Goal: Obtain resource: Download file/media

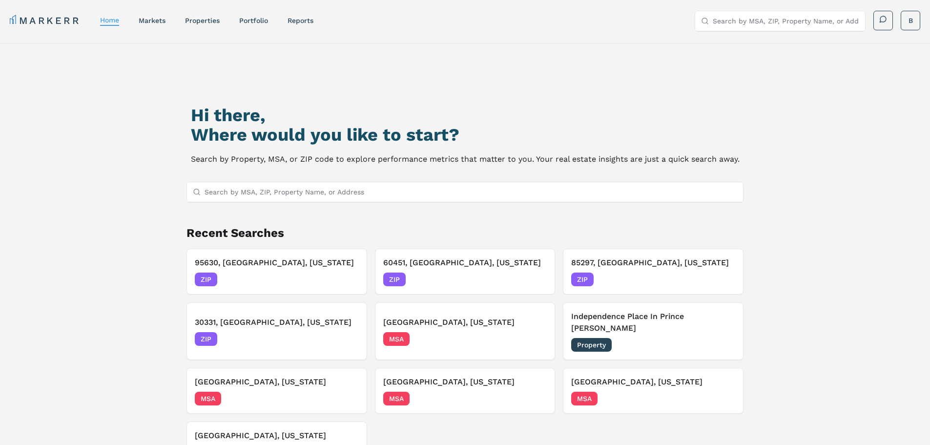
click at [320, 198] on input "Search by MSA, ZIP, Property Name, or Address" at bounding box center [471, 192] width 533 height 20
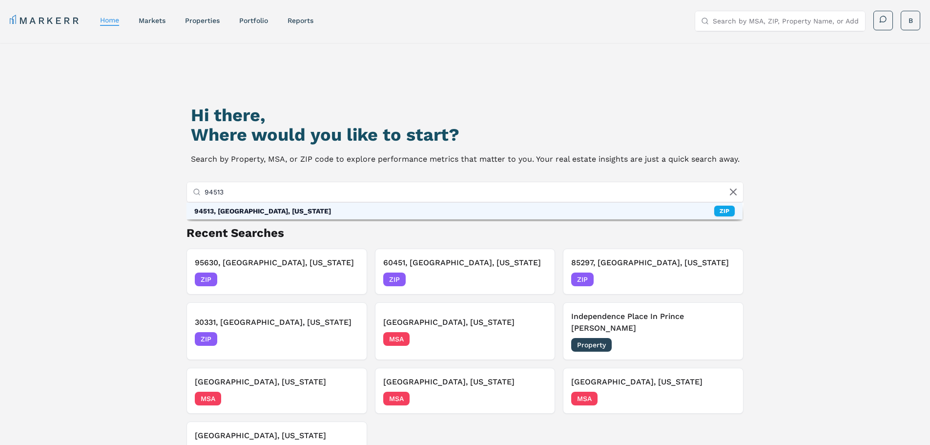
type input "94513"
click at [272, 211] on div "94513, [GEOGRAPHIC_DATA], [US_STATE]" at bounding box center [262, 211] width 137 height 10
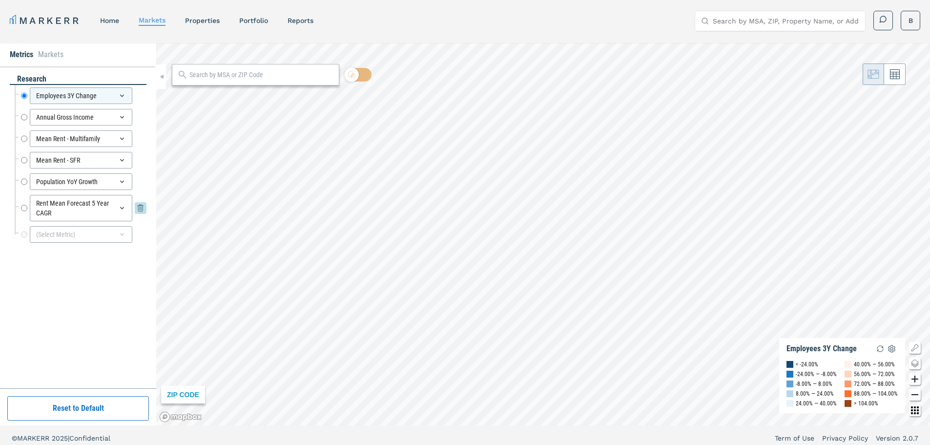
click at [23, 208] on input "Rent Mean Forecast 5 Year CAGR" at bounding box center [24, 208] width 6 height 26
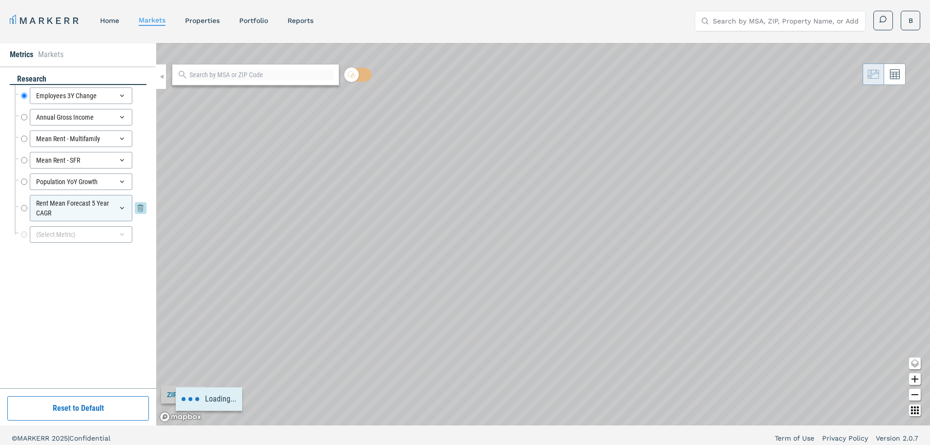
radio input "false"
radio input "true"
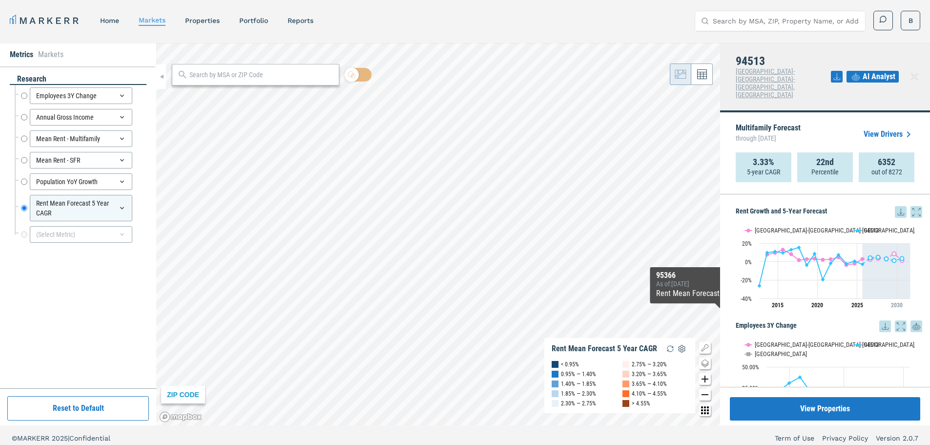
click at [895, 206] on icon at bounding box center [901, 212] width 12 height 12
click at [856, 262] on div "Download as XLS" at bounding box center [858, 260] width 56 height 10
